Goal: Task Accomplishment & Management: Manage account settings

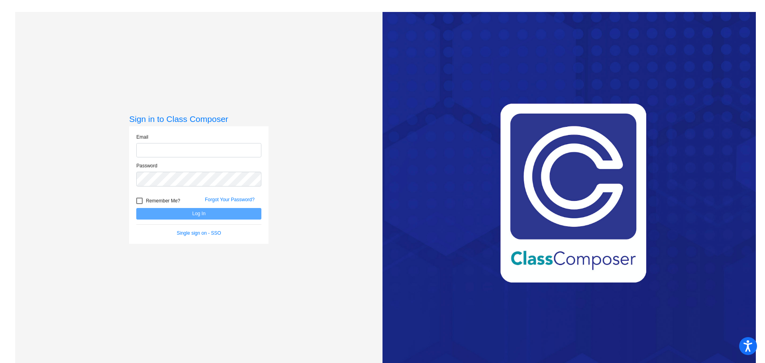
type input "[EMAIL_ADDRESS][DOMAIN_NAME]"
click at [194, 213] on button "Log In" at bounding box center [198, 214] width 125 height 12
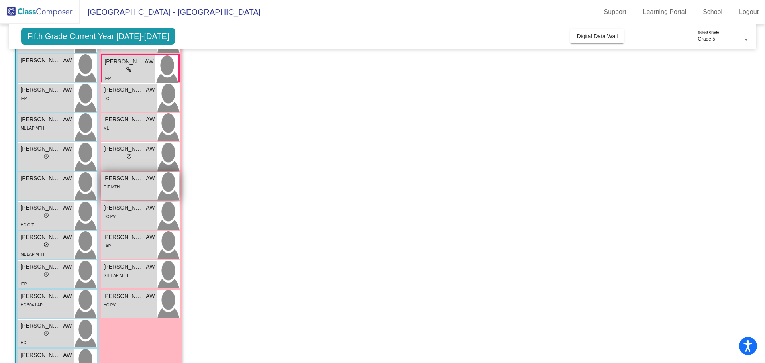
scroll to position [171, 0]
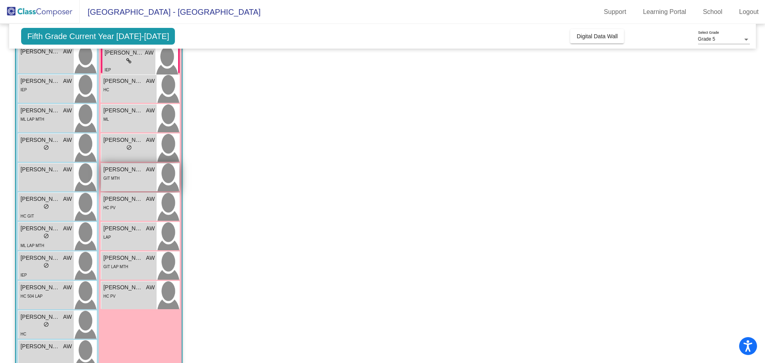
click at [111, 184] on div "[PERSON_NAME] lock do_not_disturb_alt GIT MTH" at bounding box center [128, 177] width 55 height 28
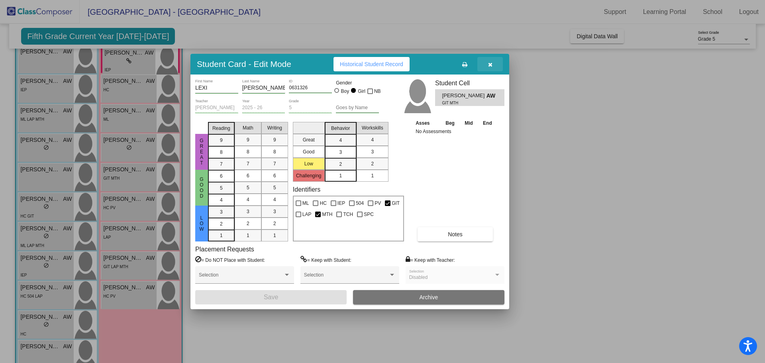
click at [494, 67] on button "button" at bounding box center [491, 64] width 26 height 14
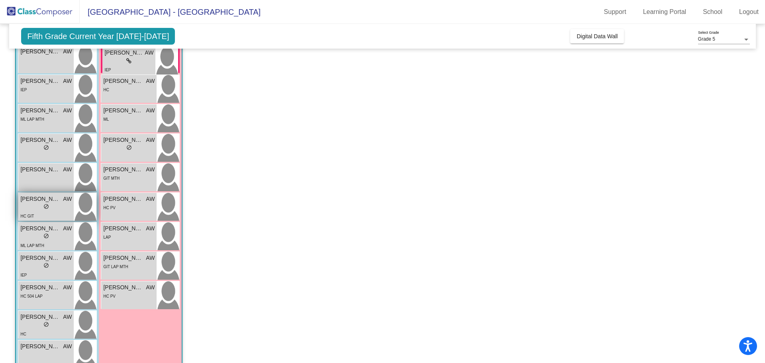
click at [29, 211] on div "lock do_not_disturb_alt" at bounding box center [45, 207] width 51 height 8
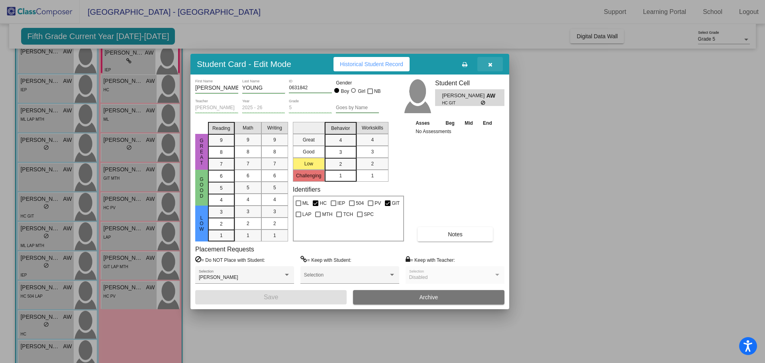
click at [491, 63] on icon "button" at bounding box center [490, 65] width 4 height 6
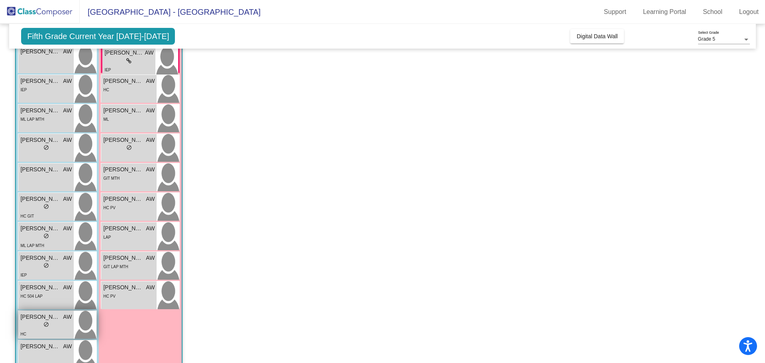
click at [26, 326] on div "lock do_not_disturb_alt" at bounding box center [45, 325] width 51 height 8
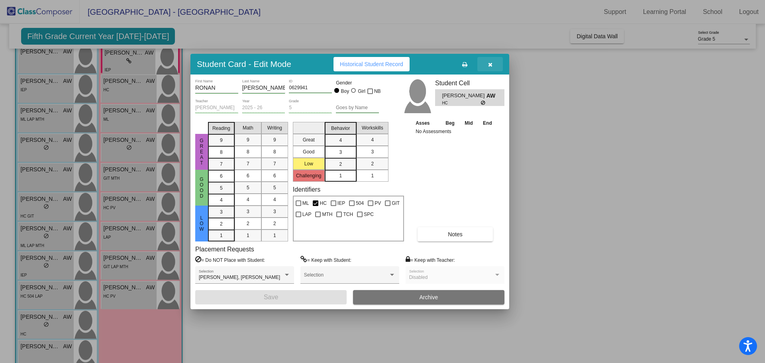
click at [490, 67] on icon "button" at bounding box center [490, 65] width 4 height 6
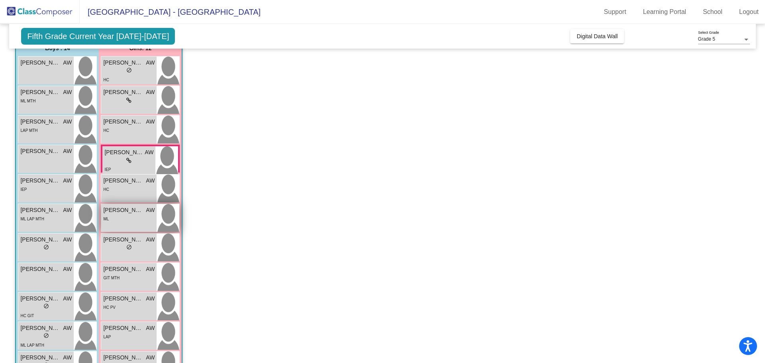
scroll to position [69, 0]
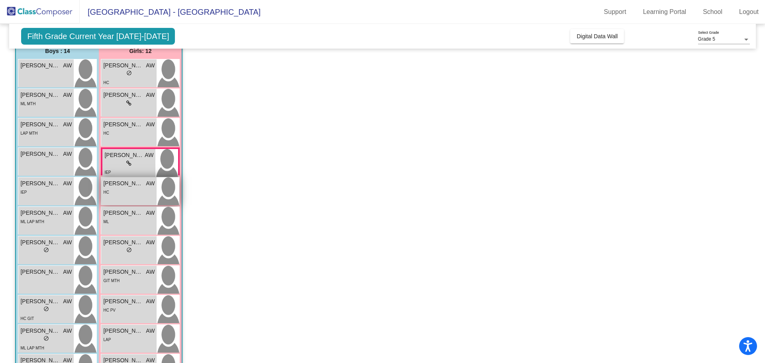
click at [114, 188] on div "HC" at bounding box center [128, 192] width 51 height 8
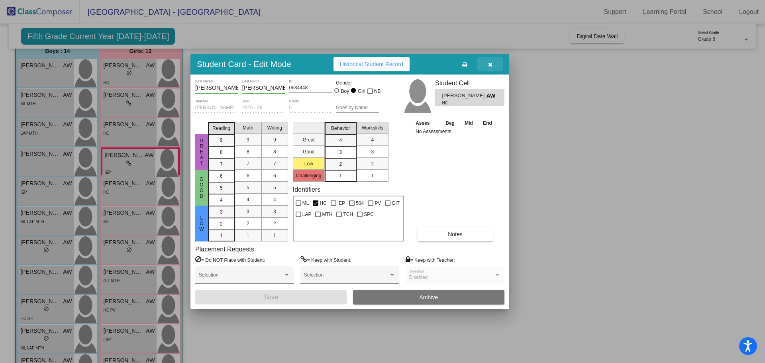
click at [489, 67] on icon "button" at bounding box center [490, 65] width 4 height 6
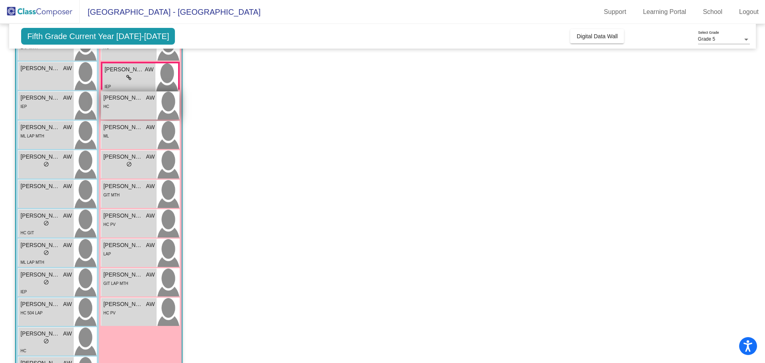
scroll to position [157, 0]
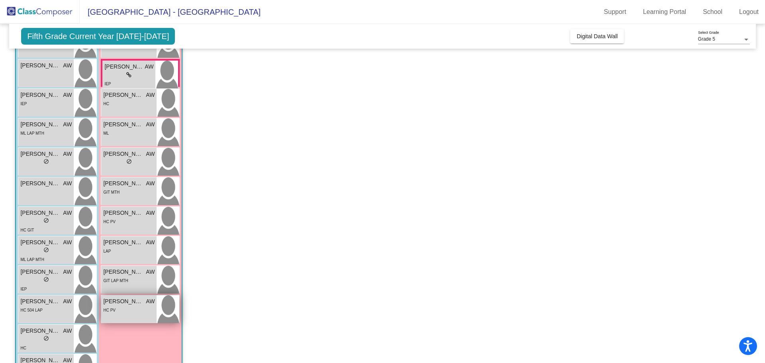
click at [107, 317] on div "[PERSON_NAME] AW lock do_not_disturb_alt HC PV" at bounding box center [128, 309] width 55 height 28
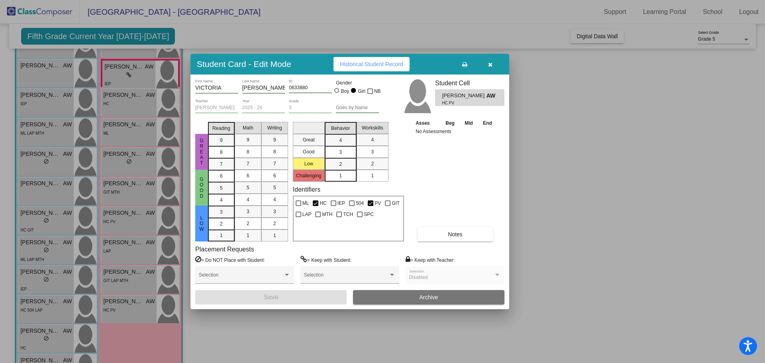
click at [490, 66] on icon "button" at bounding box center [490, 65] width 4 height 6
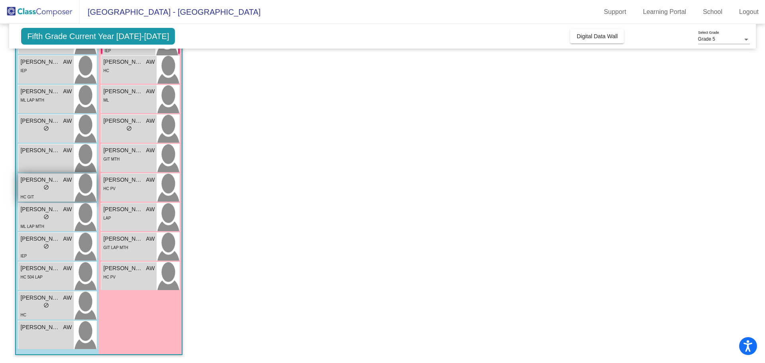
scroll to position [0, 0]
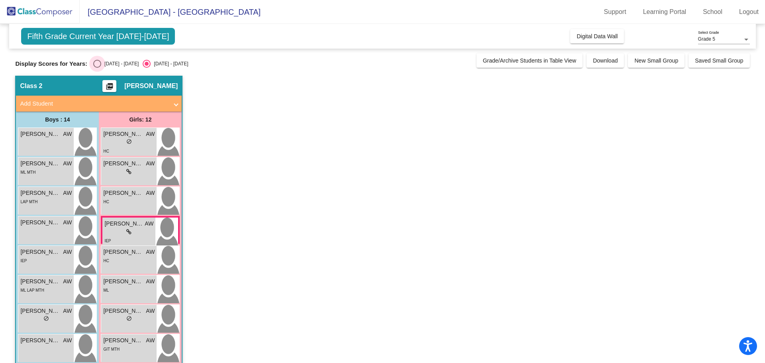
click at [101, 64] on div "[DATE] - [DATE]" at bounding box center [119, 63] width 37 height 7
click at [97, 68] on input "[DATE] - [DATE]" at bounding box center [97, 68] width 0 height 0
radio input "true"
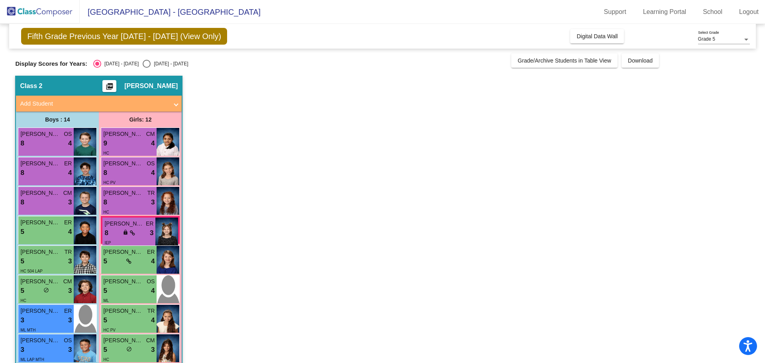
click at [146, 68] on div "Fifth Grade Previous Year [DATE] - [DATE] (View Only) Add, Move, or Retain Stud…" at bounding box center [382, 288] width 735 height 529
click at [143, 67] on div "Select an option" at bounding box center [147, 64] width 8 height 8
click at [146, 68] on input "[DATE] - [DATE]" at bounding box center [146, 68] width 0 height 0
radio input "true"
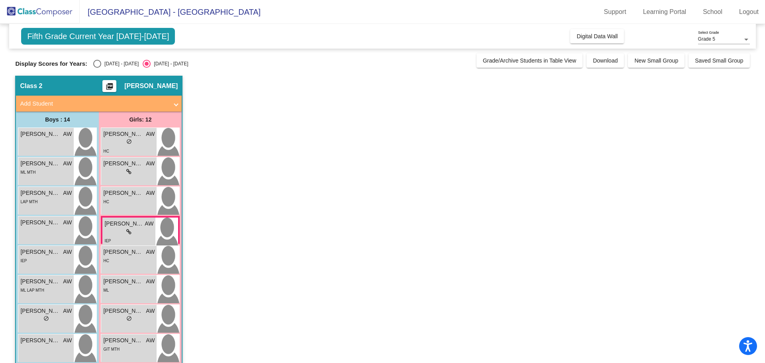
click at [93, 64] on div "Select an option" at bounding box center [97, 64] width 8 height 8
click at [97, 68] on input "[DATE] - [DATE]" at bounding box center [97, 68] width 0 height 0
radio input "true"
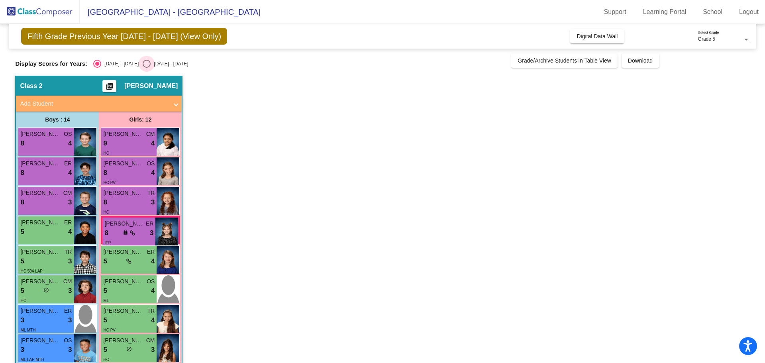
click at [143, 66] on div "Select an option" at bounding box center [147, 64] width 8 height 8
click at [146, 68] on input "[DATE] - [DATE]" at bounding box center [146, 68] width 0 height 0
radio input "true"
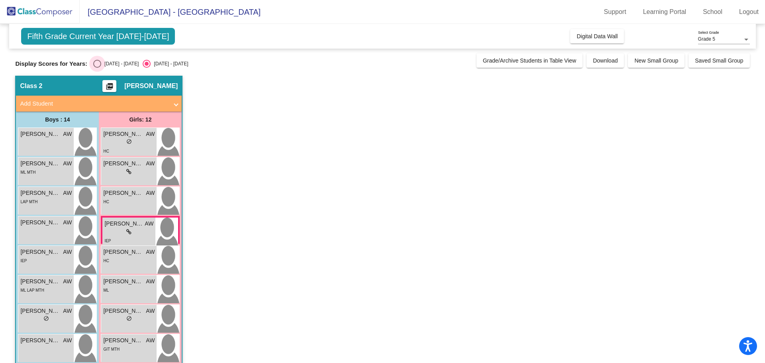
click at [93, 65] on div "Select an option" at bounding box center [97, 64] width 8 height 8
click at [97, 68] on input "[DATE] - [DATE]" at bounding box center [97, 68] width 0 height 0
radio input "true"
